Goal: Task Accomplishment & Management: Complete application form

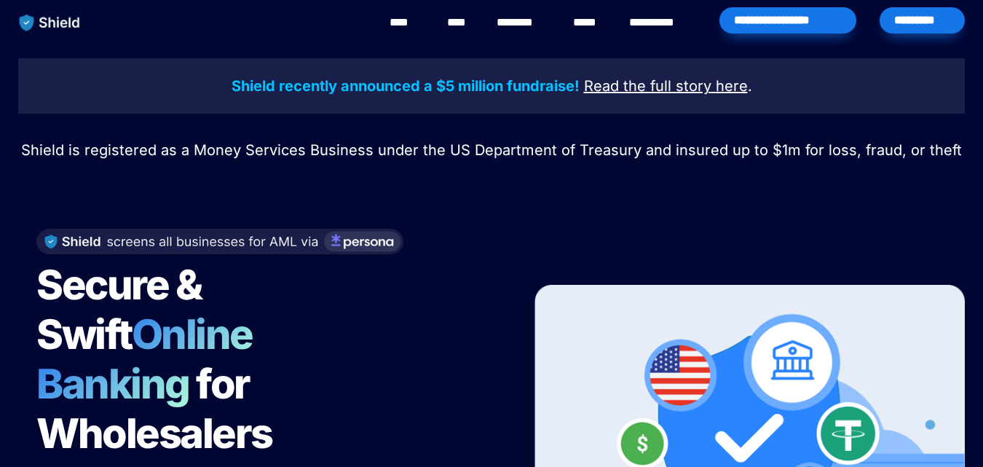
click at [931, 28] on div "*********" at bounding box center [922, 20] width 85 height 26
click at [906, 19] on div "*********" at bounding box center [922, 20] width 85 height 26
click at [920, 21] on div "*********" at bounding box center [922, 20] width 85 height 26
click at [899, 23] on div "*********" at bounding box center [922, 20] width 85 height 26
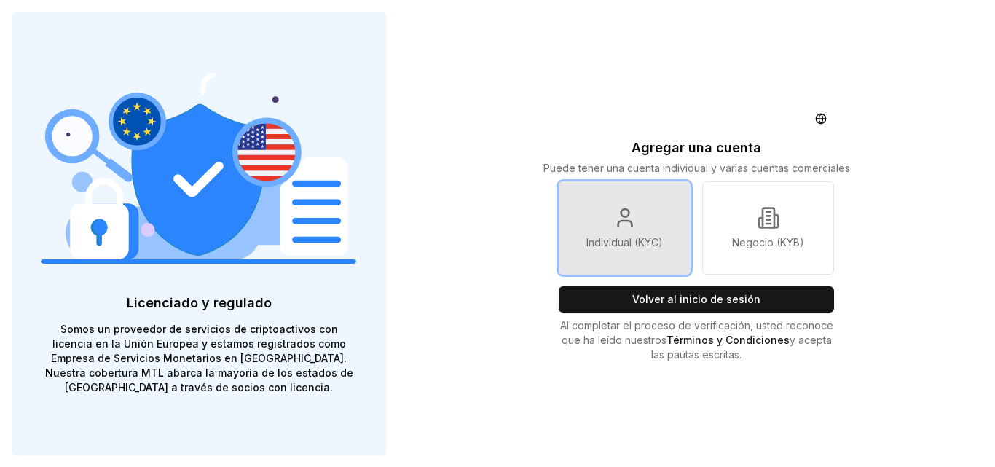
click at [625, 218] on icon at bounding box center [624, 217] width 23 height 23
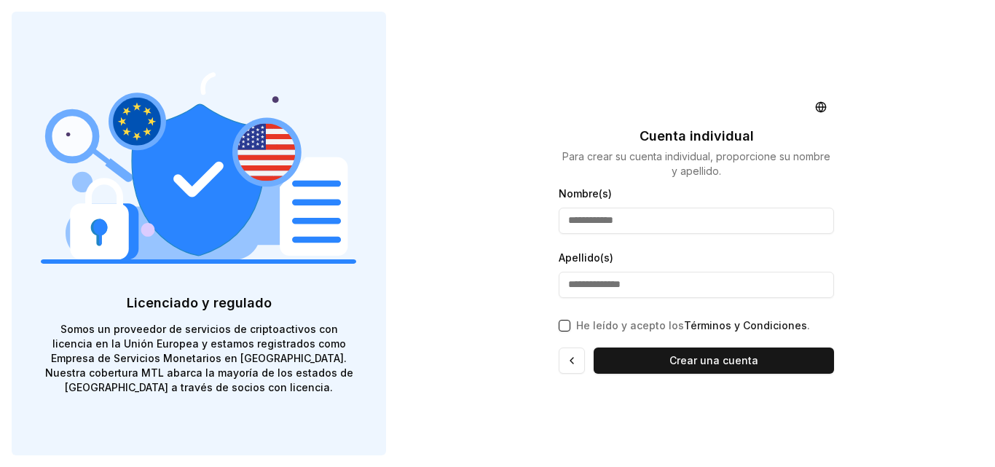
click at [625, 218] on input "Nombre(s)" at bounding box center [695, 221] width 275 height 26
click at [571, 327] on div "He leído y acepto los Términos y Condiciones ." at bounding box center [695, 322] width 275 height 20
click at [565, 327] on button "He leído y acepto los Términos y Condiciones ." at bounding box center [564, 326] width 12 height 12
click at [639, 218] on input "Nombre(s)" at bounding box center [695, 221] width 275 height 26
drag, startPoint x: 654, startPoint y: 218, endPoint x: 596, endPoint y: 224, distance: 58.5
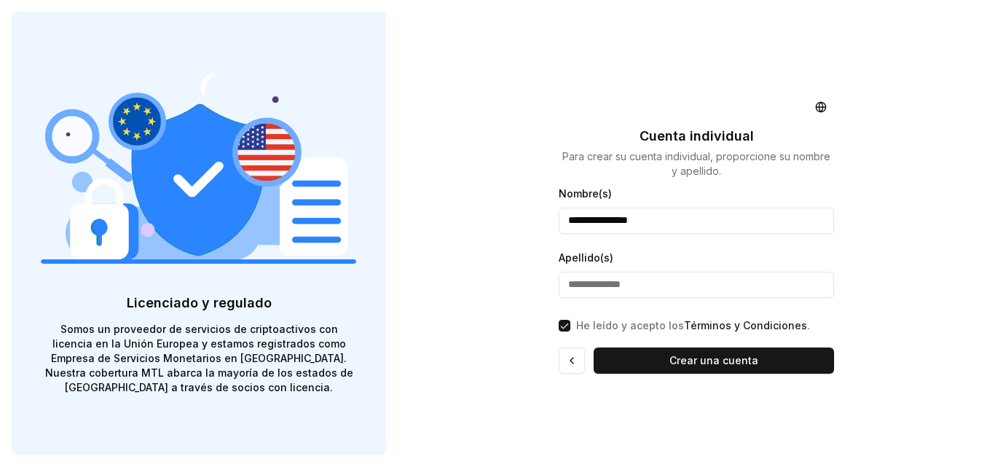
click at [596, 224] on input "**********" at bounding box center [695, 221] width 275 height 26
type input "******"
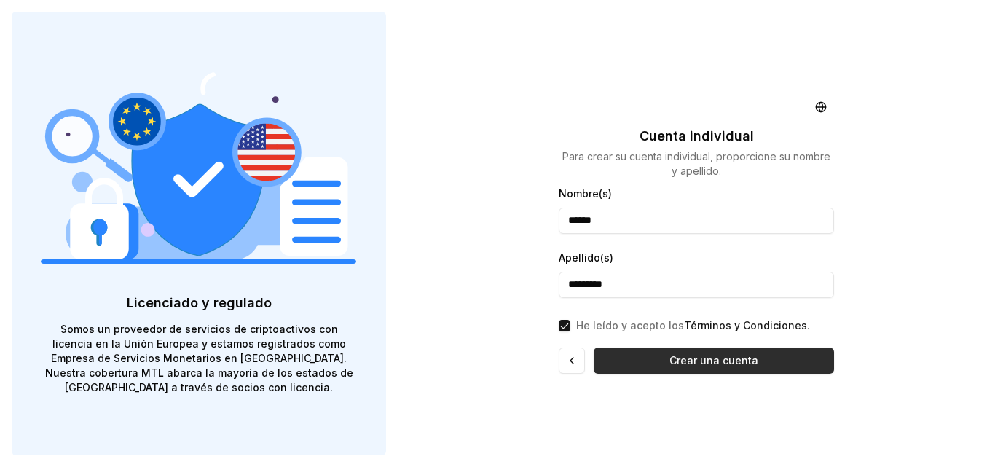
type input "*********"
click at [695, 365] on font "Crear una cuenta" at bounding box center [713, 360] width 89 height 12
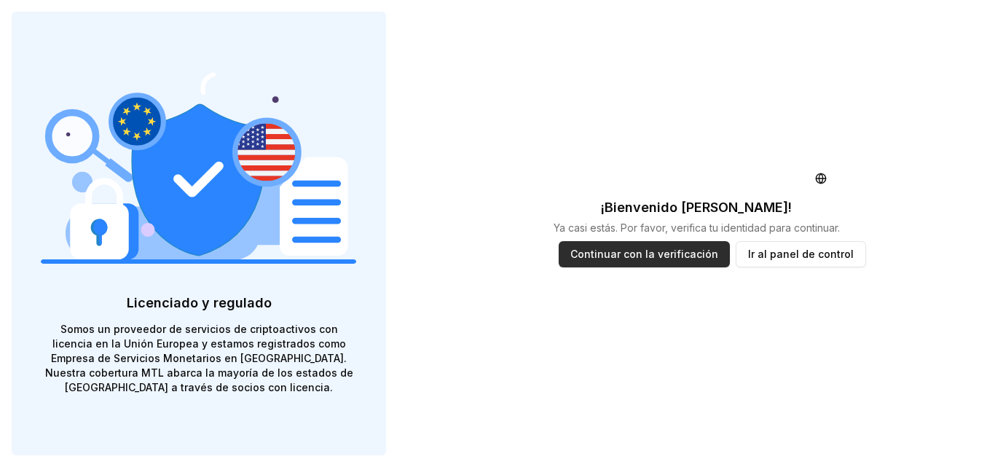
click at [638, 254] on font "Continuar con la verificación" at bounding box center [644, 254] width 148 height 12
click at [668, 261] on font "Continuar con la verificación" at bounding box center [644, 254] width 148 height 15
click at [751, 252] on font "Ir al panel de control" at bounding box center [801, 254] width 106 height 12
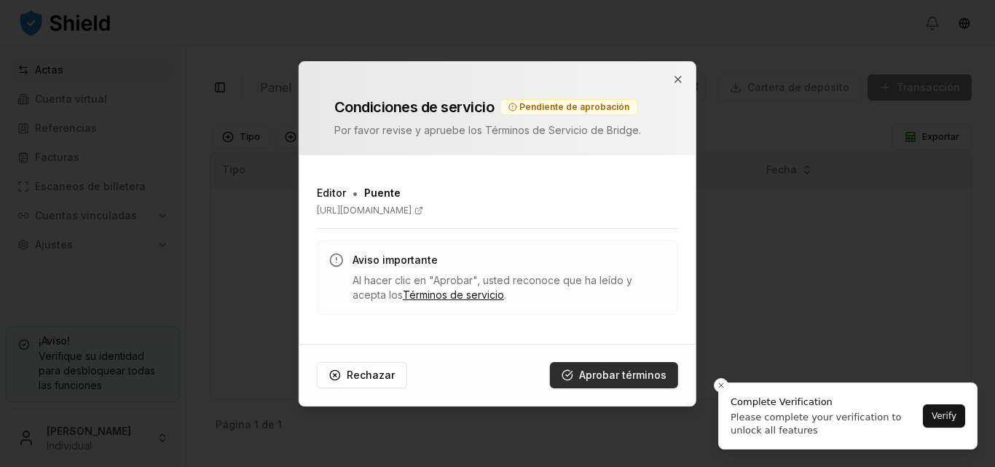
click at [609, 376] on font "Aprobar términos" at bounding box center [622, 374] width 87 height 12
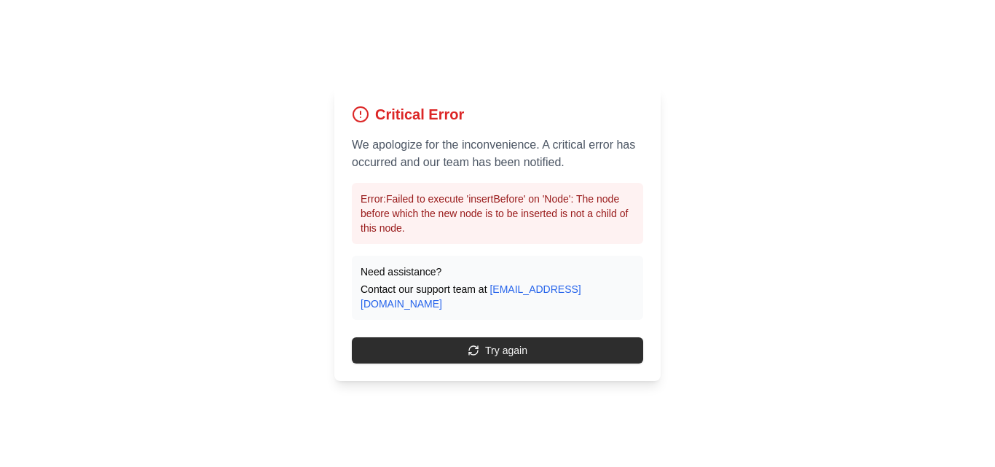
click at [532, 347] on button "Try again" at bounding box center [497, 350] width 291 height 26
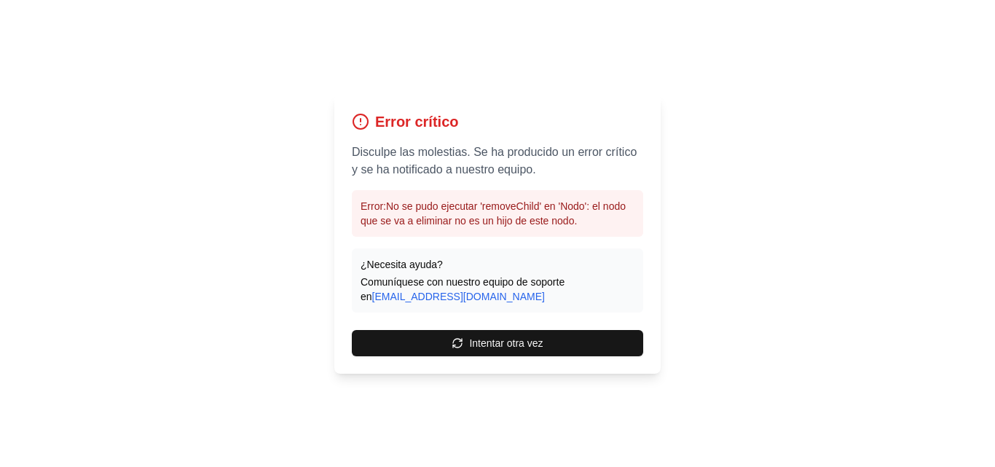
click at [486, 209] on font "No se pudo ejecutar 'removeChild' en 'Nodo': el nodo que se va a eliminar no es…" at bounding box center [492, 213] width 265 height 26
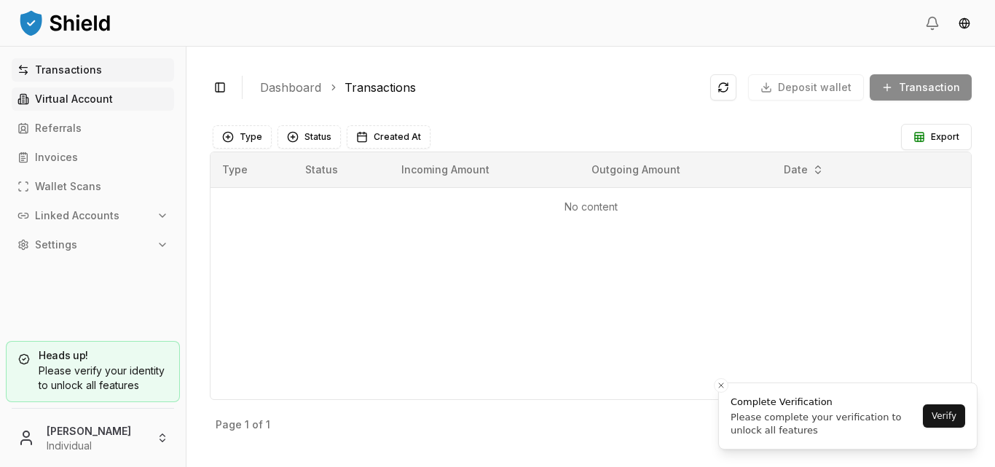
click at [101, 100] on p "Virtual Account" at bounding box center [74, 99] width 78 height 10
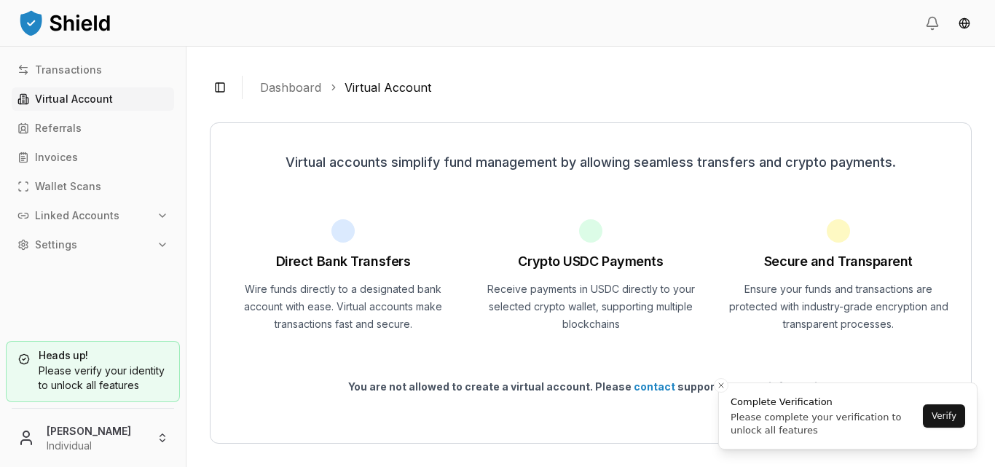
click at [338, 229] on div at bounding box center [342, 230] width 23 height 23
click at [346, 240] on div at bounding box center [342, 230] width 23 height 23
click at [933, 411] on button "Verify" at bounding box center [944, 415] width 42 height 23
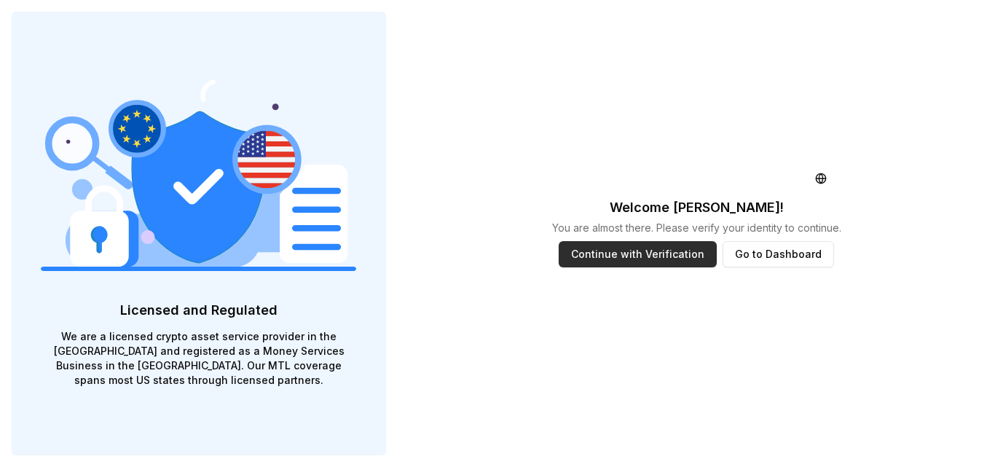
click at [628, 245] on button "Continue with Verification" at bounding box center [637, 254] width 158 height 26
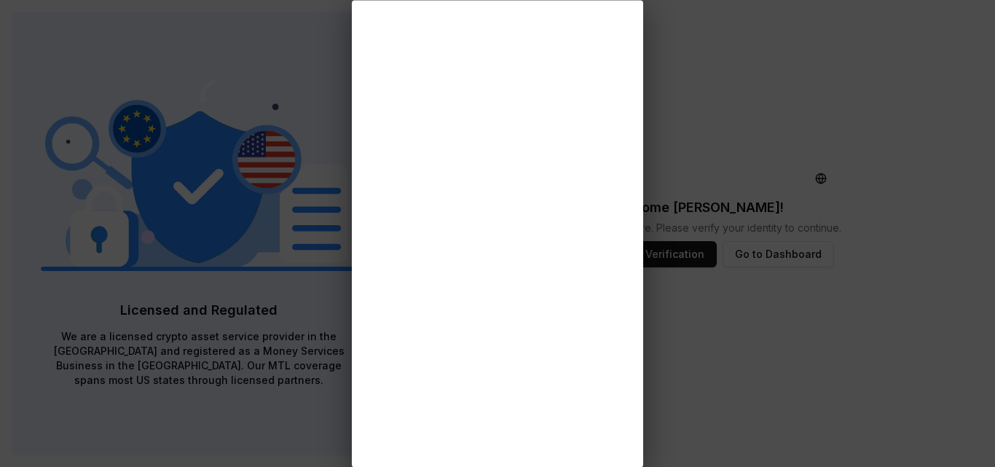
click at [339, 36] on div at bounding box center [497, 233] width 995 height 467
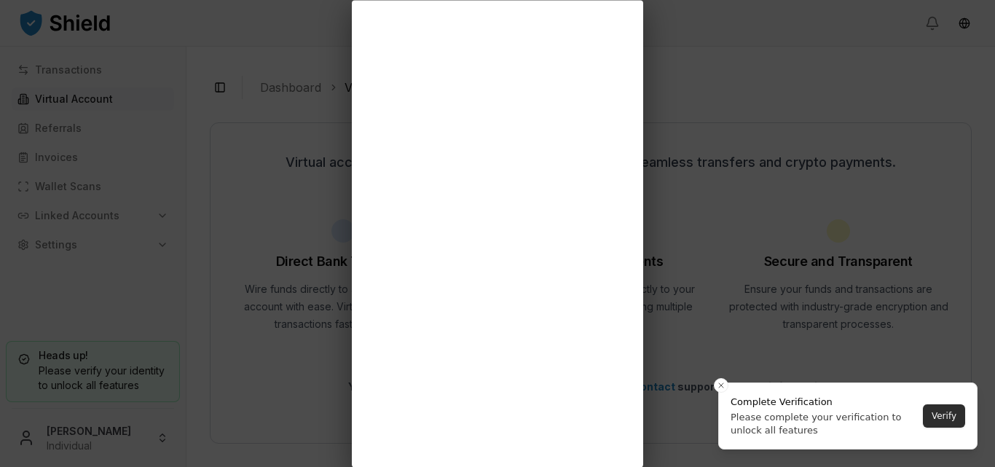
click at [934, 411] on button "Verify" at bounding box center [944, 415] width 42 height 23
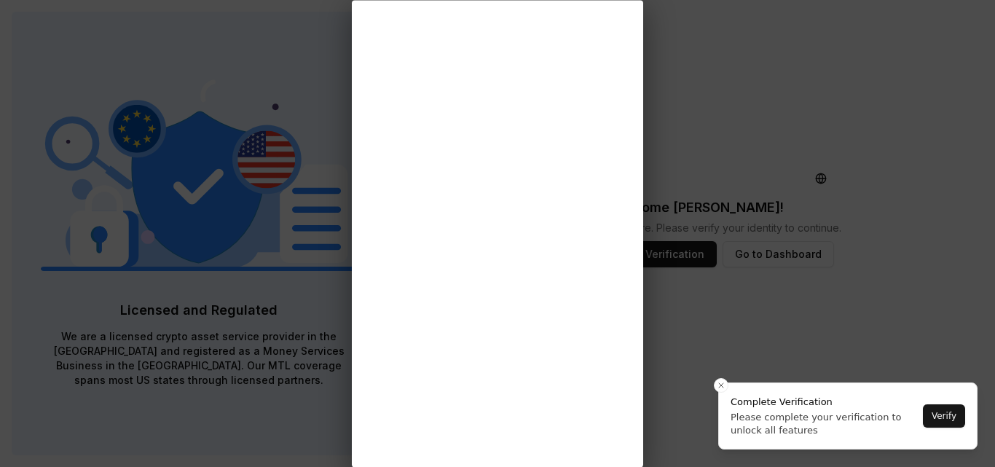
click at [772, 417] on div "Please complete your verification to unlock all features" at bounding box center [824, 424] width 188 height 26
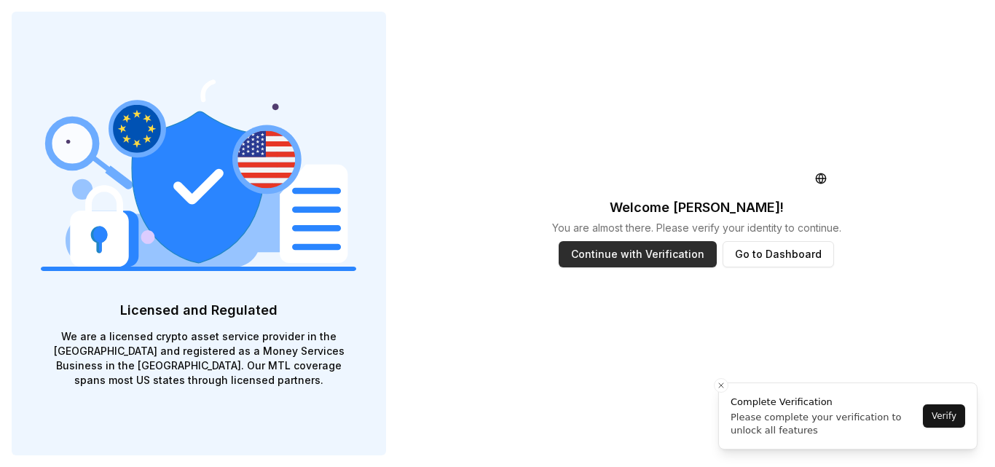
click at [622, 256] on button "Continue with Verification" at bounding box center [637, 254] width 158 height 26
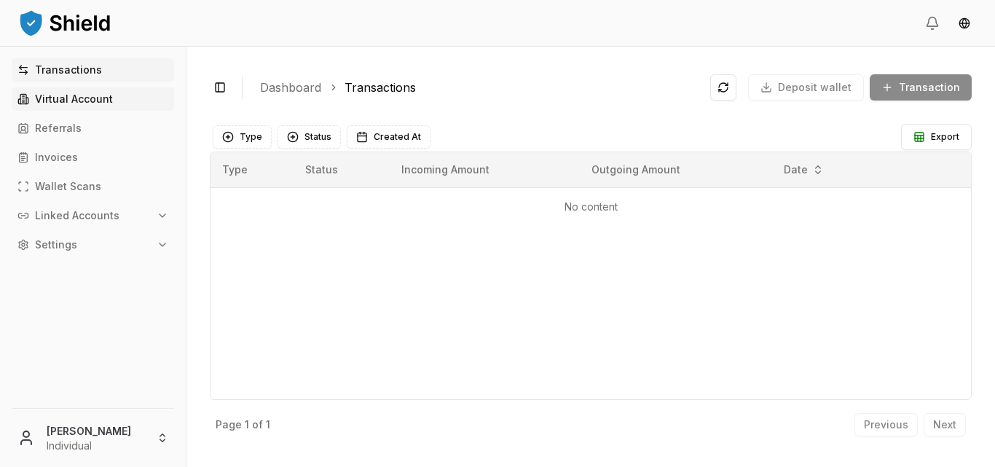
click at [84, 94] on p "Virtual Account" at bounding box center [74, 99] width 78 height 10
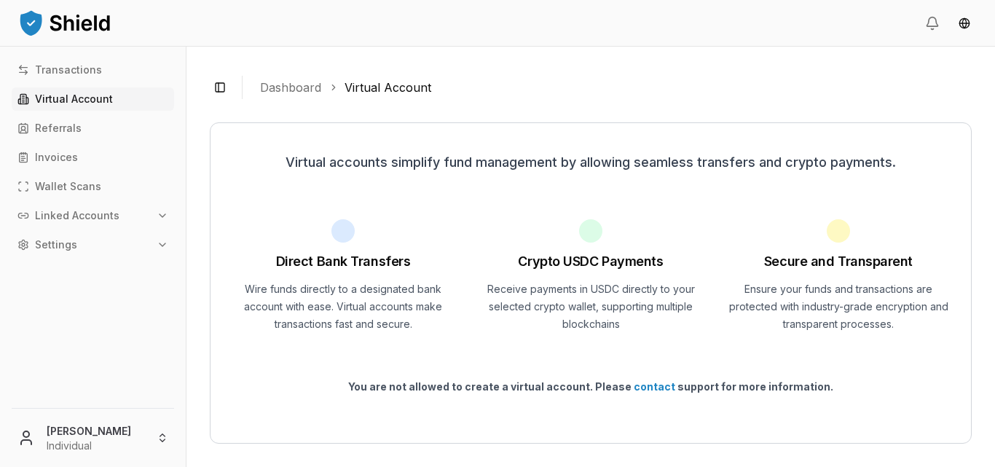
click at [341, 226] on div at bounding box center [342, 230] width 23 height 23
click at [965, 18] on html "Transactions Virtual Account Referrals Invoices Wallet Scans Linked Accounts Se…" at bounding box center [497, 233] width 995 height 467
click at [924, 75] on div "Español" at bounding box center [936, 77] width 109 height 23
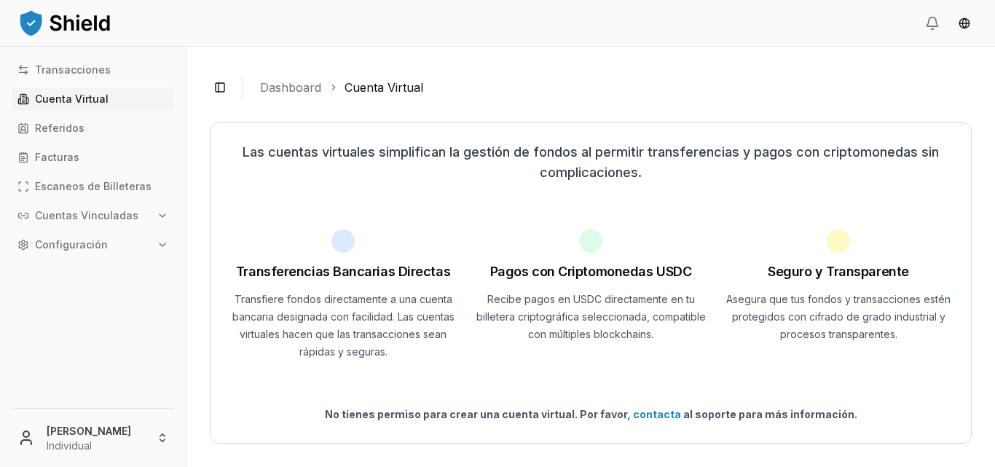
scroll to position [12, 0]
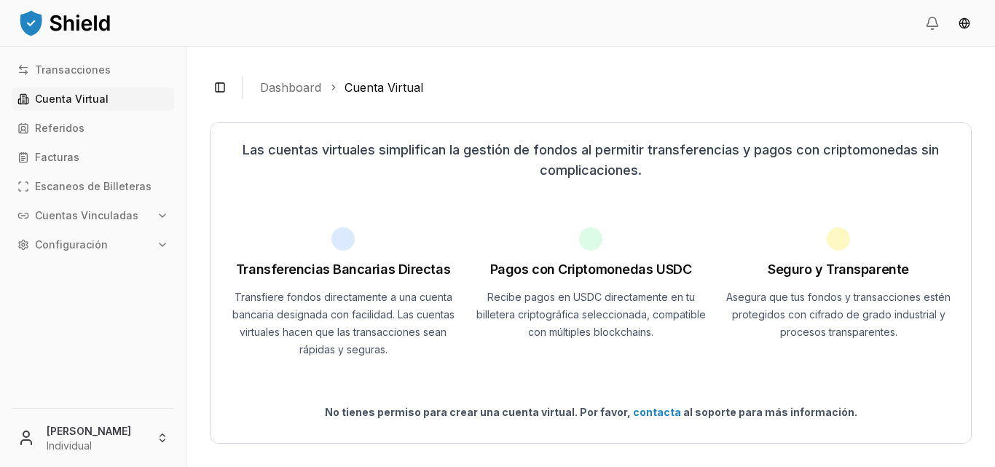
click at [339, 230] on div at bounding box center [342, 238] width 23 height 23
click at [148, 211] on button "Cuentas Vinculadas" at bounding box center [93, 215] width 162 height 23
click at [107, 270] on p "Cuentas Bancarias" at bounding box center [84, 266] width 97 height 10
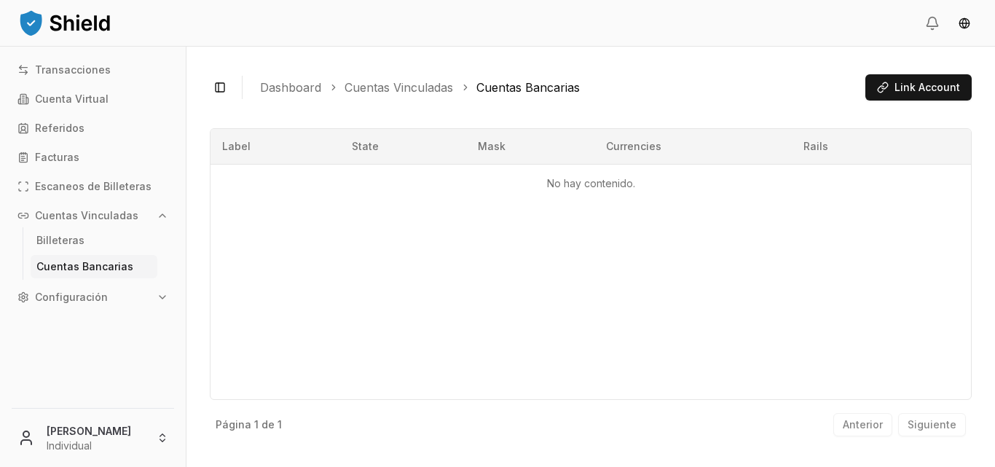
click at [113, 294] on button "Configuración" at bounding box center [93, 296] width 162 height 23
click at [73, 323] on link "Cuenta" at bounding box center [94, 321] width 127 height 23
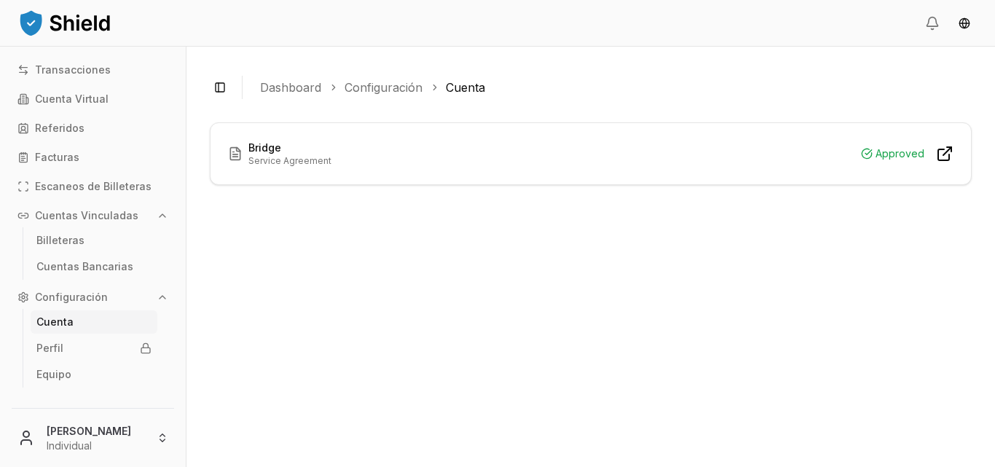
click at [946, 153] on icon at bounding box center [947, 151] width 8 height 8
click at [89, 100] on p "Cuenta Virtual" at bounding box center [72, 99] width 74 height 10
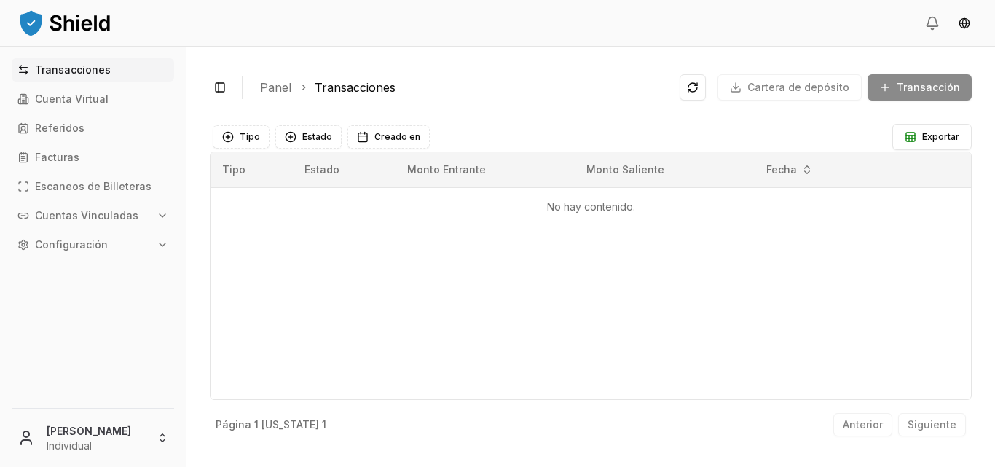
click at [748, 84] on div "Cartera de depósito Transacción" at bounding box center [825, 87] width 292 height 26
click at [745, 84] on div "Cartera de depósito Transacción" at bounding box center [825, 87] width 292 height 26
click at [74, 100] on font "Cuenta Virtual" at bounding box center [72, 98] width 74 height 12
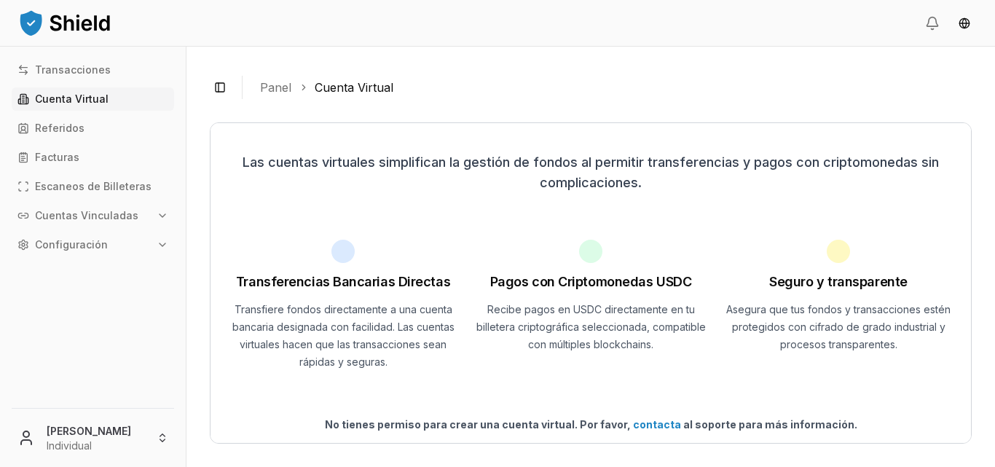
scroll to position [12, 0]
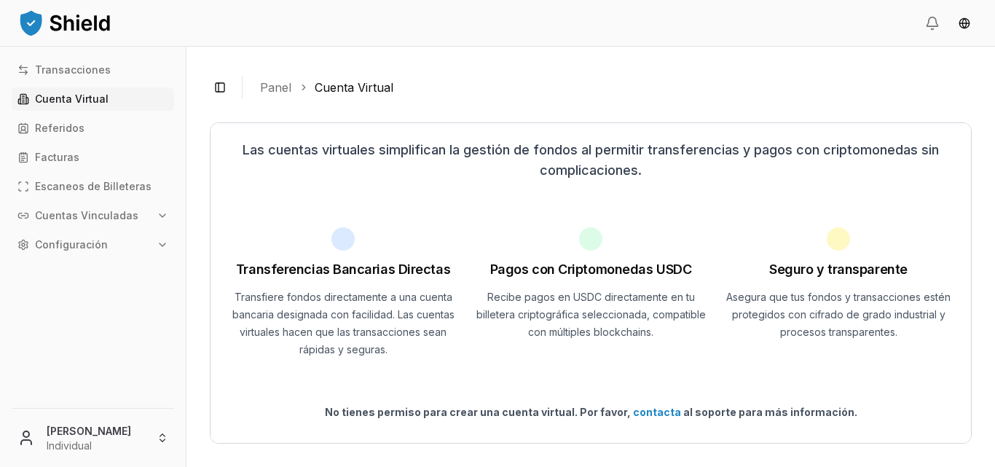
click at [643, 412] on font "contacta" at bounding box center [657, 412] width 48 height 12
click at [657, 406] on font "contacta" at bounding box center [657, 412] width 48 height 12
click at [162, 244] on icon "button" at bounding box center [163, 245] width 12 height 12
click at [52, 264] on font "Cuenta" at bounding box center [54, 269] width 37 height 12
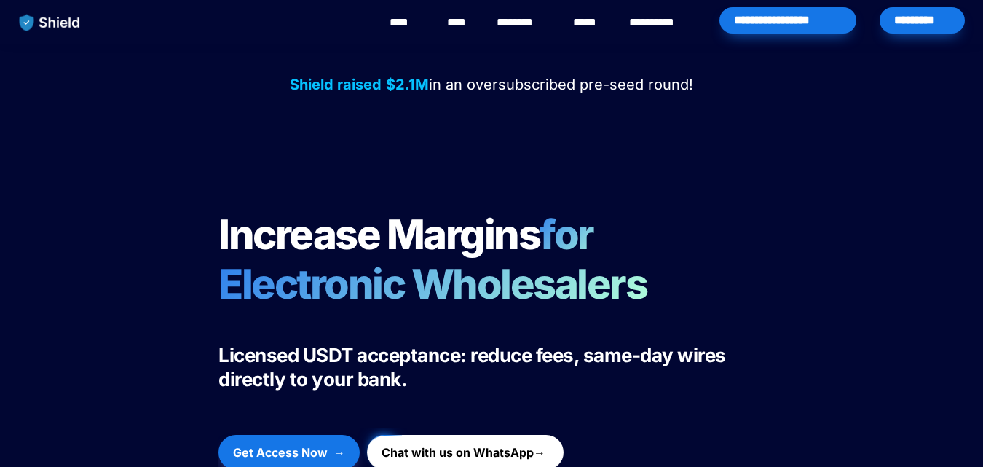
drag, startPoint x: 283, startPoint y: 87, endPoint x: 694, endPoint y: 83, distance: 410.7
click at [694, 83] on p "Shield raised $2.1M in an oversubscribed pre-seed round!" at bounding box center [491, 84] width 947 height 26
click at [900, 18] on div "*********" at bounding box center [922, 20] width 85 height 26
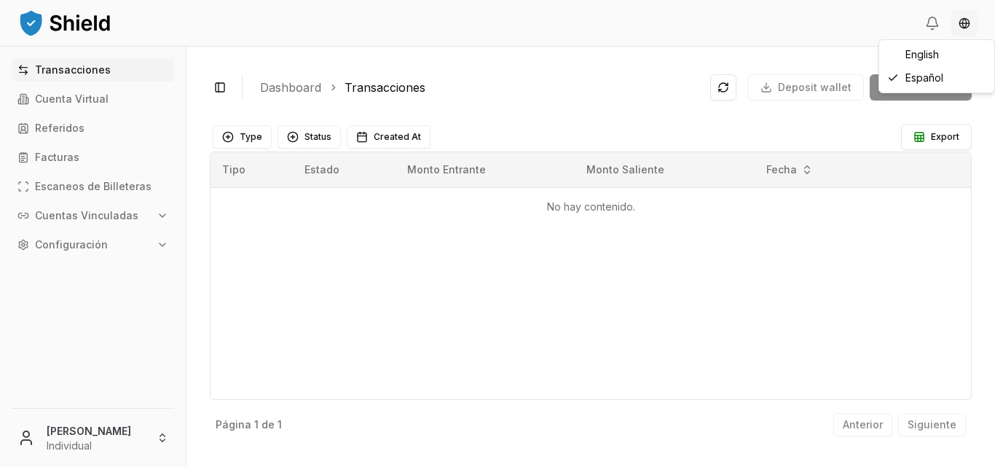
click at [968, 20] on html "Transacciones Cuenta Virtual Referidos Facturas Escaneos de Billeteras Cuentas …" at bounding box center [497, 233] width 995 height 467
click at [803, 268] on html "Transacciones Cuenta Virtual Referidos Facturas Escaneos de Billeteras Cuentas …" at bounding box center [497, 233] width 995 height 467
click at [91, 94] on p "Cuenta Virtual" at bounding box center [72, 99] width 74 height 10
